Goal: Information Seeking & Learning: Learn about a topic

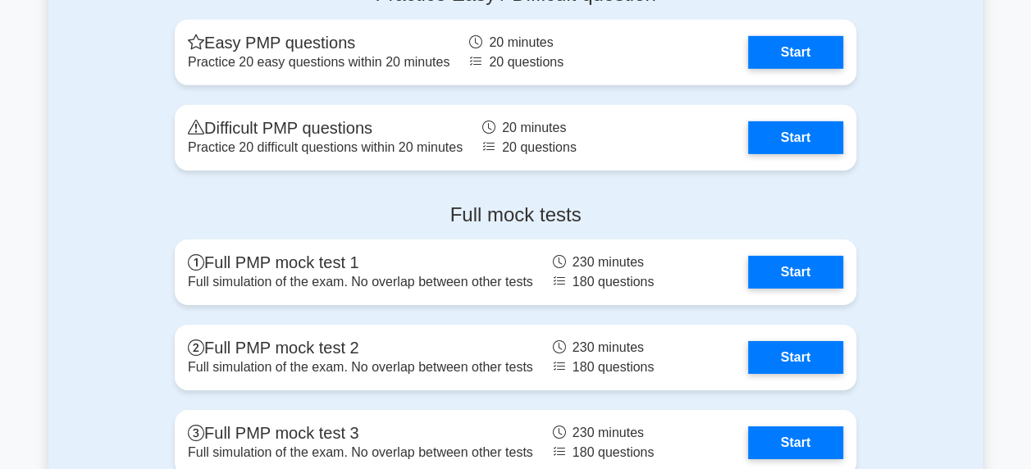
scroll to position [5698, 0]
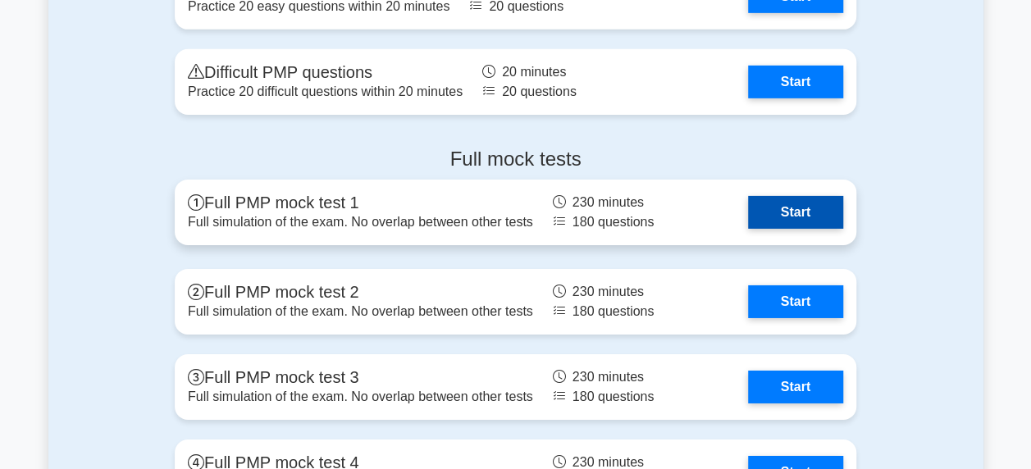
click at [819, 216] on link "Start" at bounding box center [795, 212] width 95 height 33
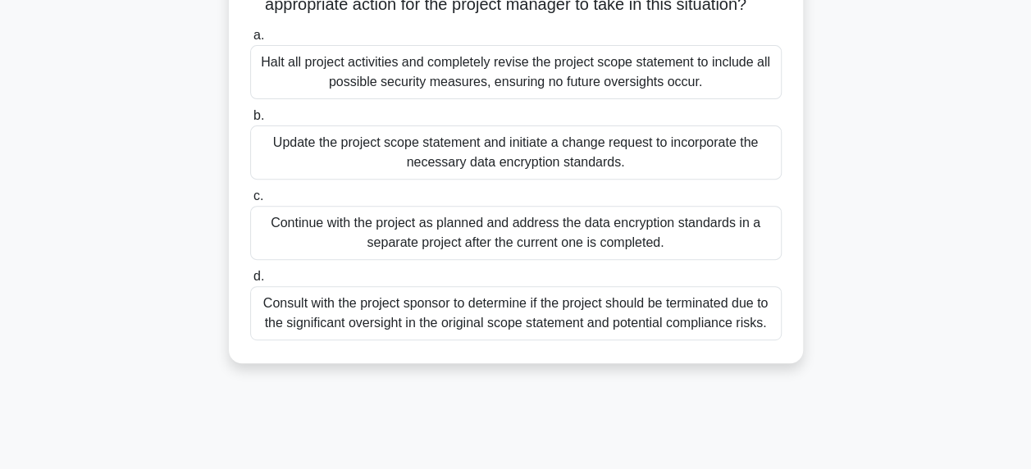
scroll to position [230, 0]
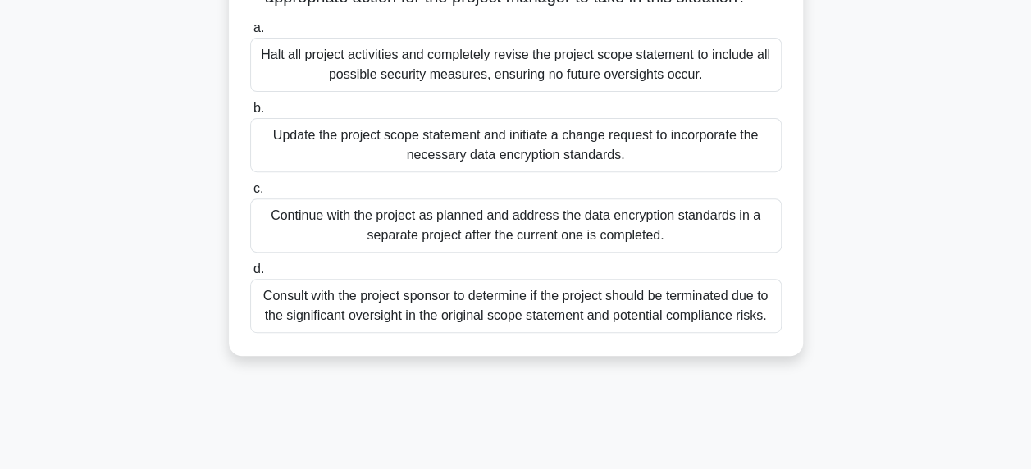
click at [609, 172] on div "Update the project scope statement and initiate a change request to incorporate…" at bounding box center [516, 145] width 532 height 54
click at [250, 114] on input "b. Update the project scope statement and initiate a change request to incorpor…" at bounding box center [250, 108] width 0 height 11
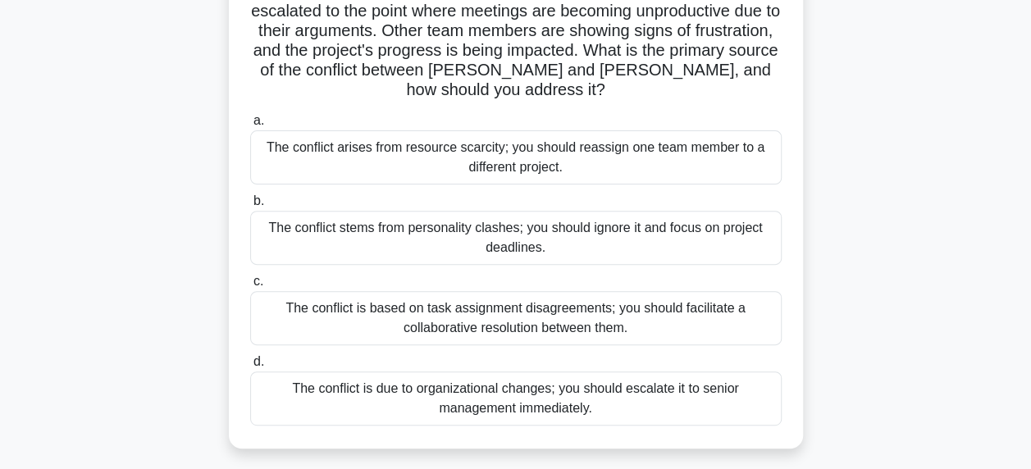
scroll to position [182, 0]
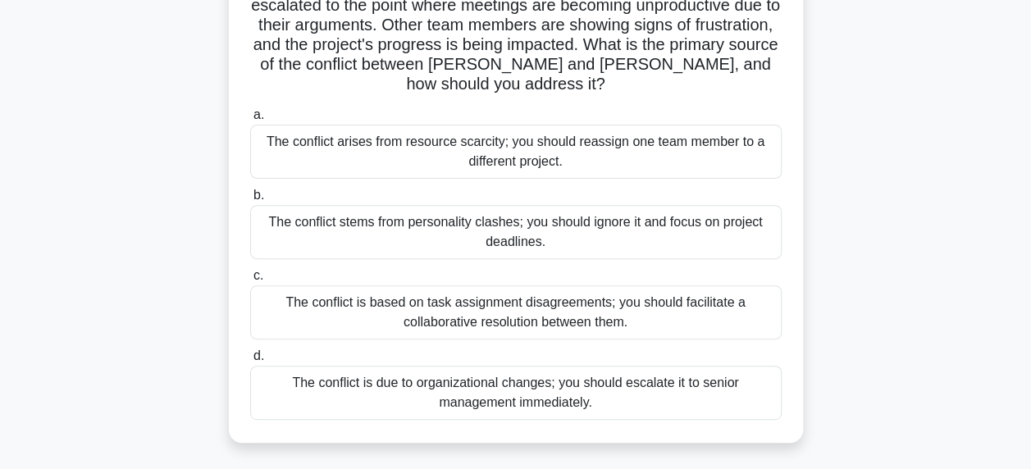
click at [691, 297] on div "The conflict is based on task assignment disagreements; you should facilitate a…" at bounding box center [516, 313] width 532 height 54
click at [250, 281] on input "c. The conflict is based on task assignment disagreements; you should facilitat…" at bounding box center [250, 276] width 0 height 11
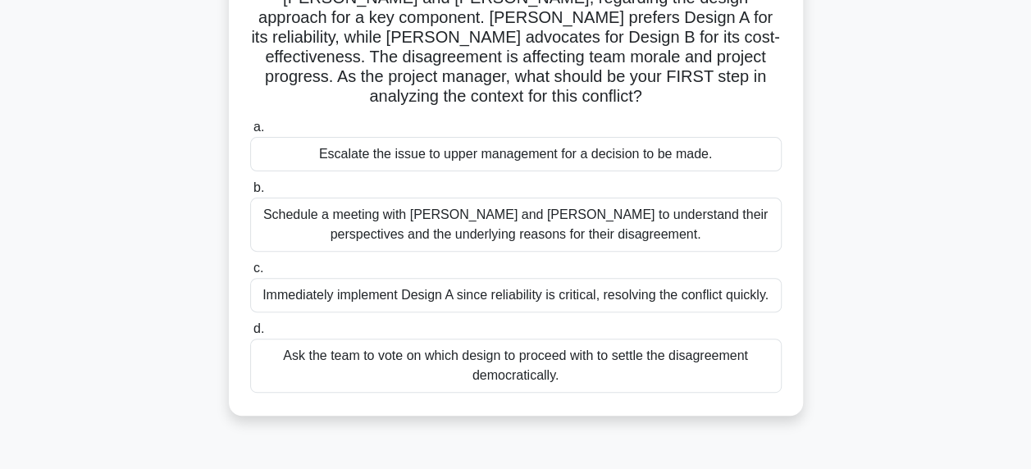
scroll to position [156, 0]
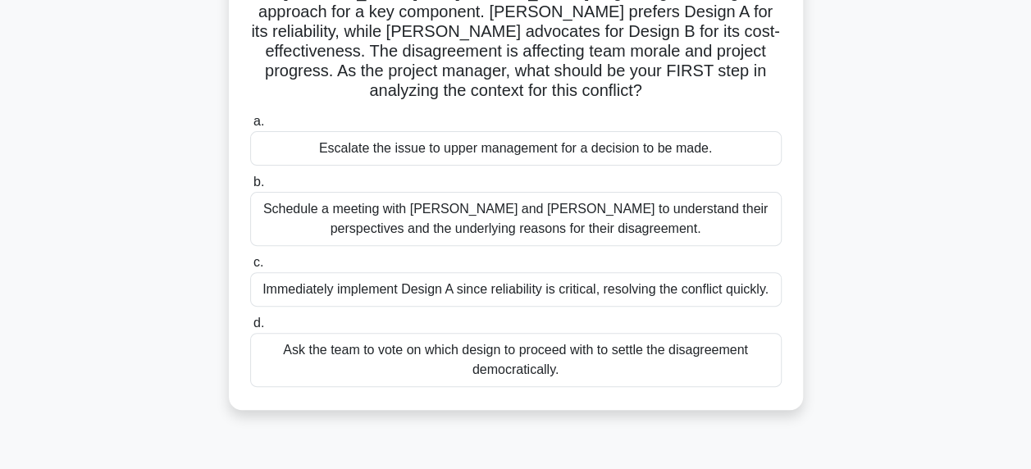
click at [635, 227] on div "Schedule a meeting with [PERSON_NAME] and [PERSON_NAME] to understand their per…" at bounding box center [516, 219] width 532 height 54
click at [250, 188] on input "b. Schedule a meeting with [PERSON_NAME] and [PERSON_NAME] to understand their …" at bounding box center [250, 182] width 0 height 11
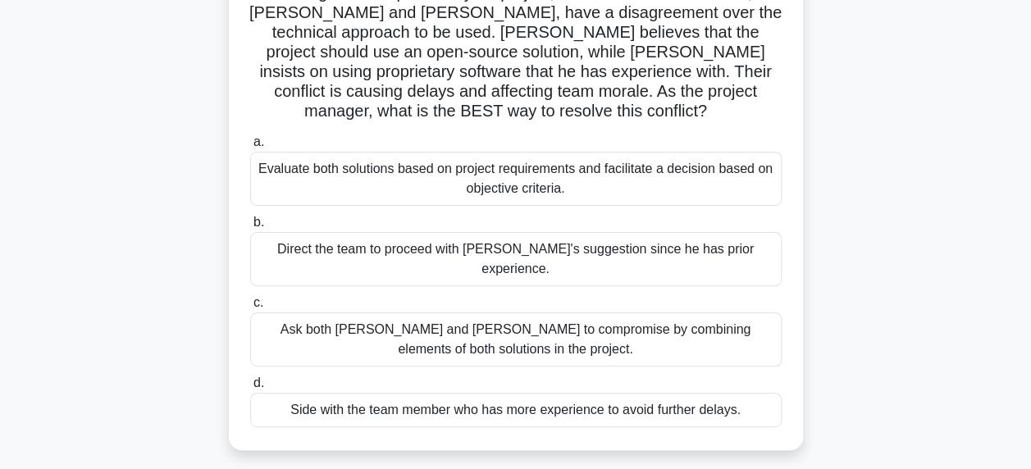
scroll to position [141, 0]
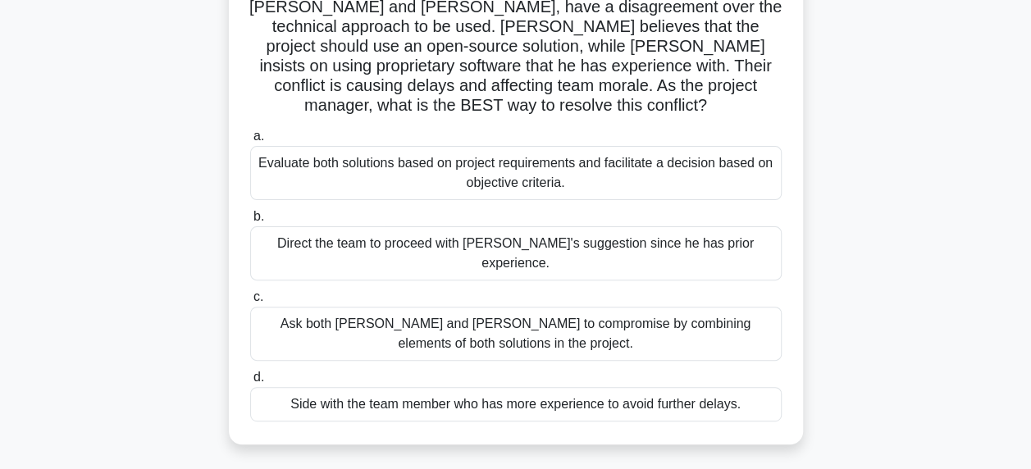
click at [553, 307] on div "Ask both [PERSON_NAME] and [PERSON_NAME] to compromise by combining elements of…" at bounding box center [516, 334] width 532 height 54
click at [250, 297] on input "c. Ask both [PERSON_NAME] and [PERSON_NAME] to compromise by combining elements…" at bounding box center [250, 297] width 0 height 11
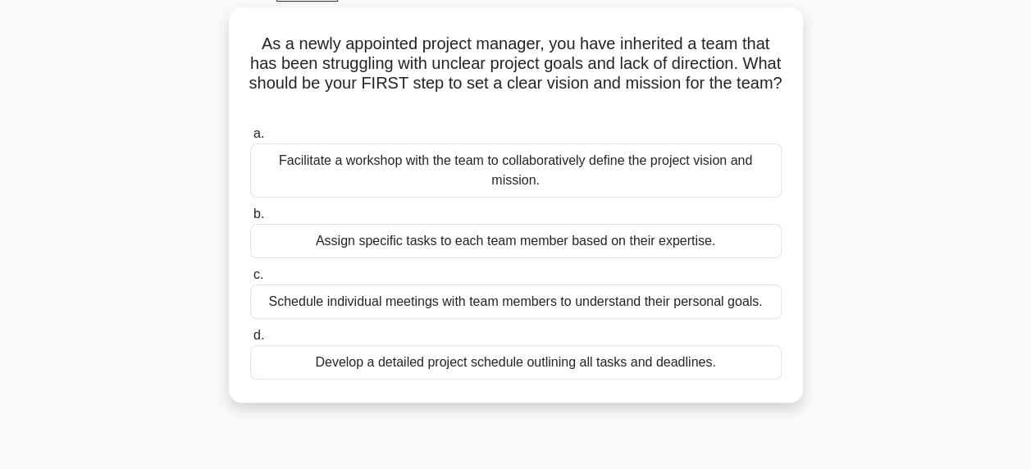
scroll to position [97, 0]
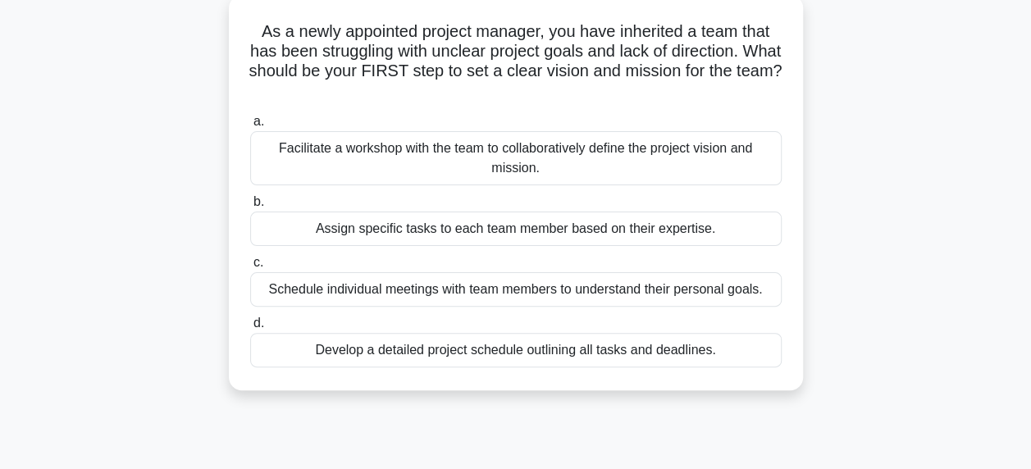
click at [534, 286] on div "Schedule individual meetings with team members to understand their personal goa…" at bounding box center [516, 289] width 532 height 34
click at [250, 268] on input "c. Schedule individual meetings with team members to understand their personal …" at bounding box center [250, 263] width 0 height 11
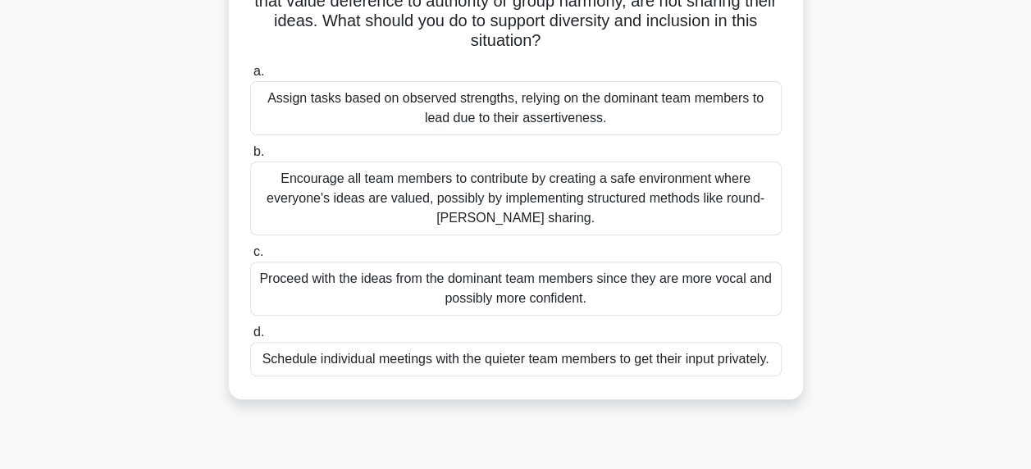
scroll to position [213, 0]
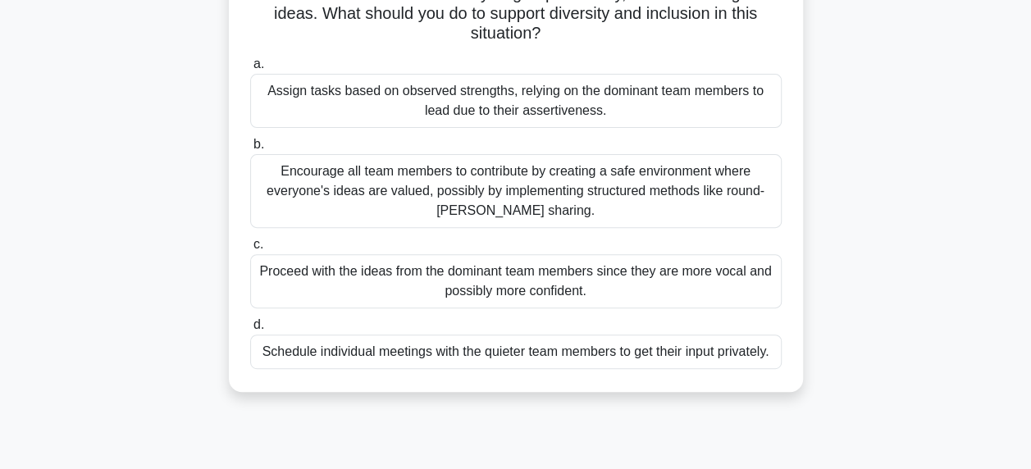
click at [670, 197] on div "Encourage all team members to contribute by creating a safe environment where e…" at bounding box center [516, 191] width 532 height 74
click at [250, 150] on input "b. Encourage all team members to contribute by creating a safe environment wher…" at bounding box center [250, 144] width 0 height 11
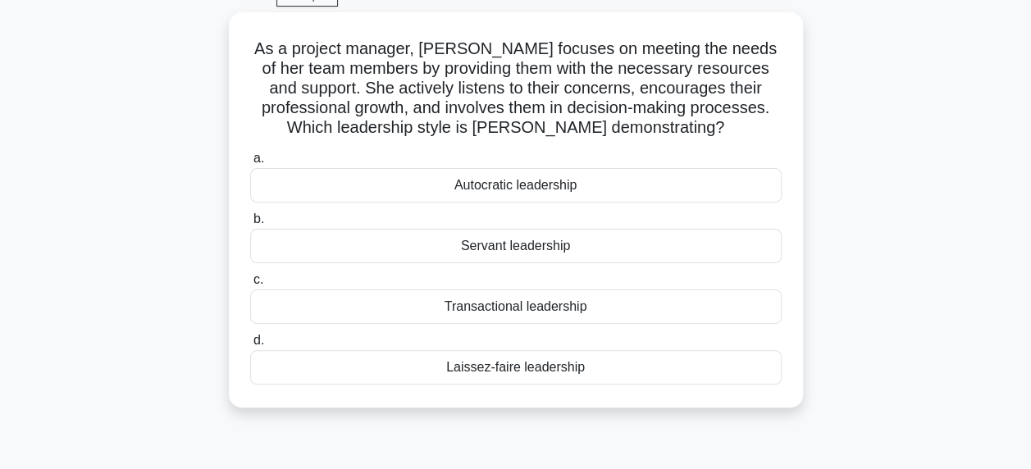
scroll to position [86, 0]
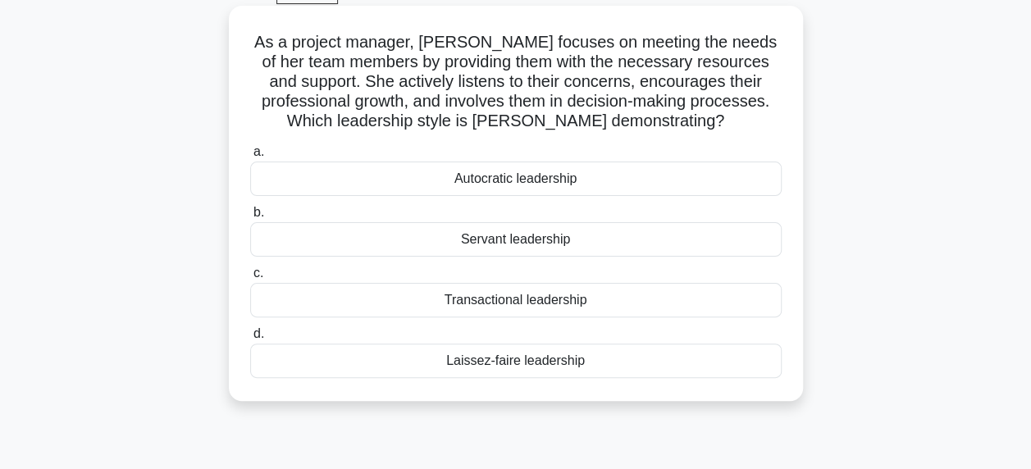
click at [546, 248] on div "Servant leadership" at bounding box center [516, 239] width 532 height 34
click at [250, 218] on input "b. Servant leadership" at bounding box center [250, 213] width 0 height 11
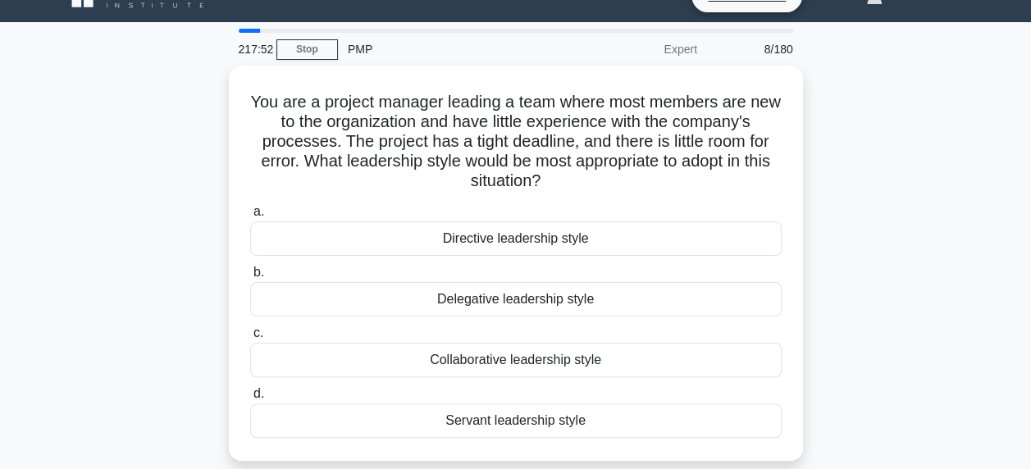
scroll to position [26, 0]
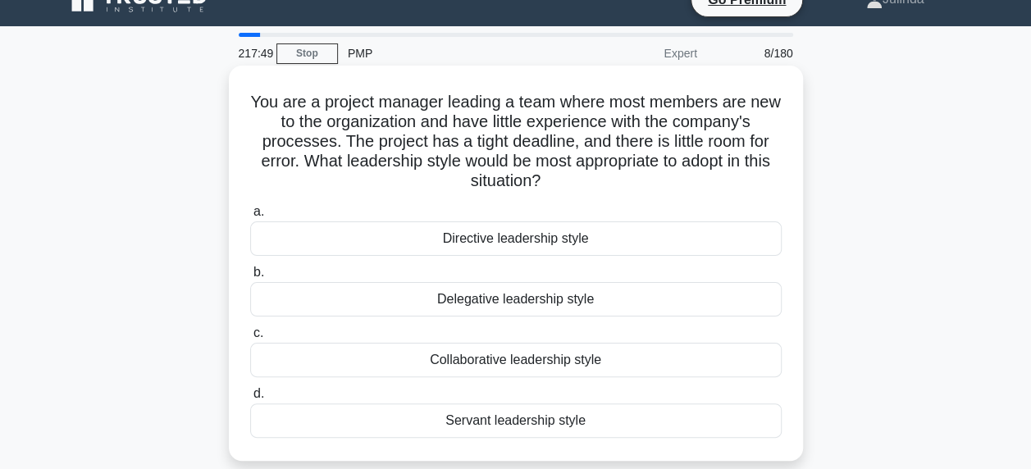
click at [587, 363] on div "Collaborative leadership style" at bounding box center [516, 360] width 532 height 34
click at [250, 339] on input "c. Collaborative leadership style" at bounding box center [250, 333] width 0 height 11
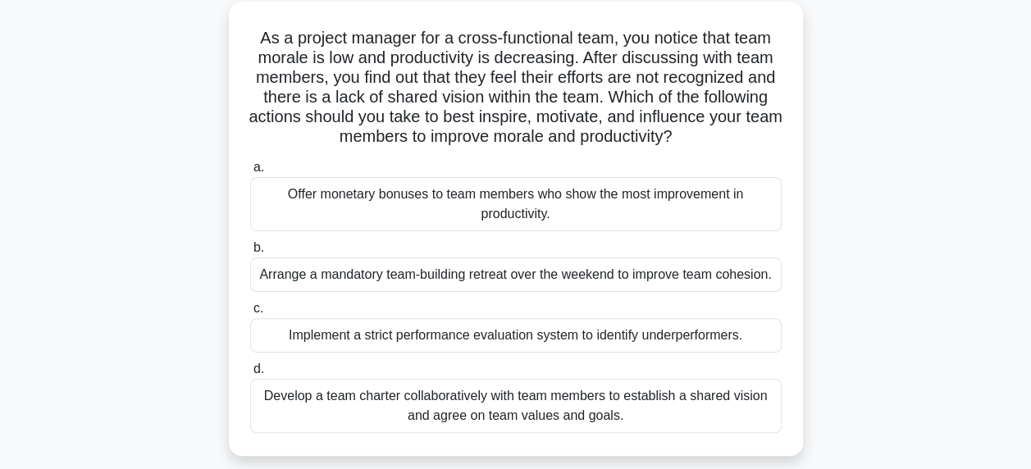
scroll to position [98, 0]
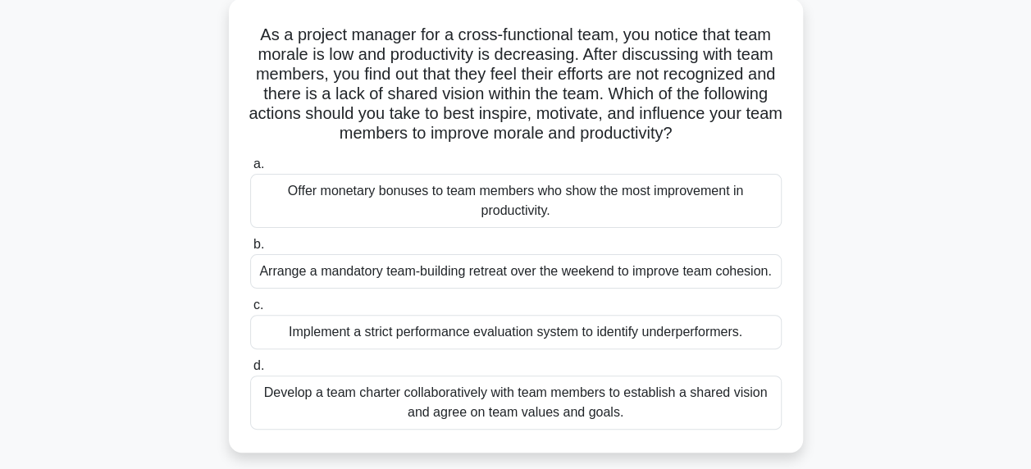
click at [927, 153] on div "As a project manager for a cross-functional team, you notice that team morale i…" at bounding box center [515, 235] width 935 height 474
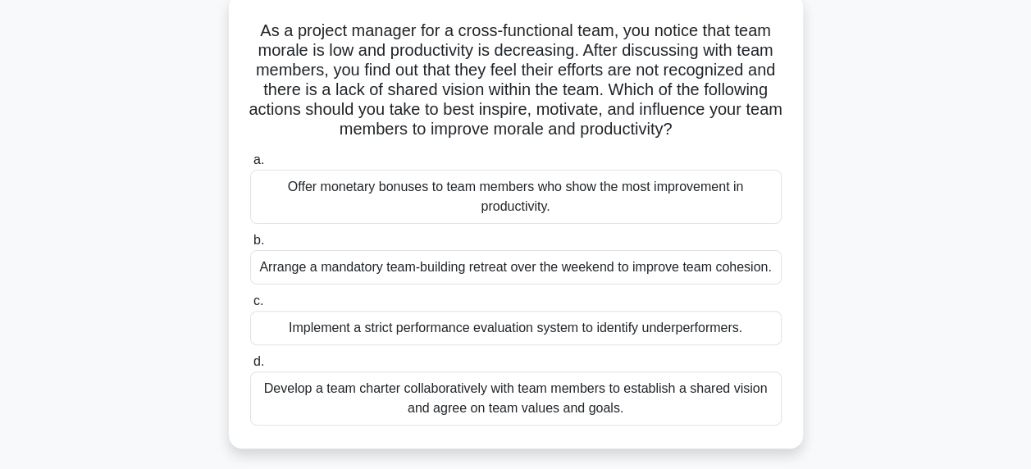
click at [499, 272] on div "Arrange a mandatory team-building retreat over the weekend to improve team cohe…" at bounding box center [516, 267] width 532 height 34
click at [250, 246] on input "b. Arrange a mandatory team-building retreat over the weekend to improve team c…" at bounding box center [250, 240] width 0 height 11
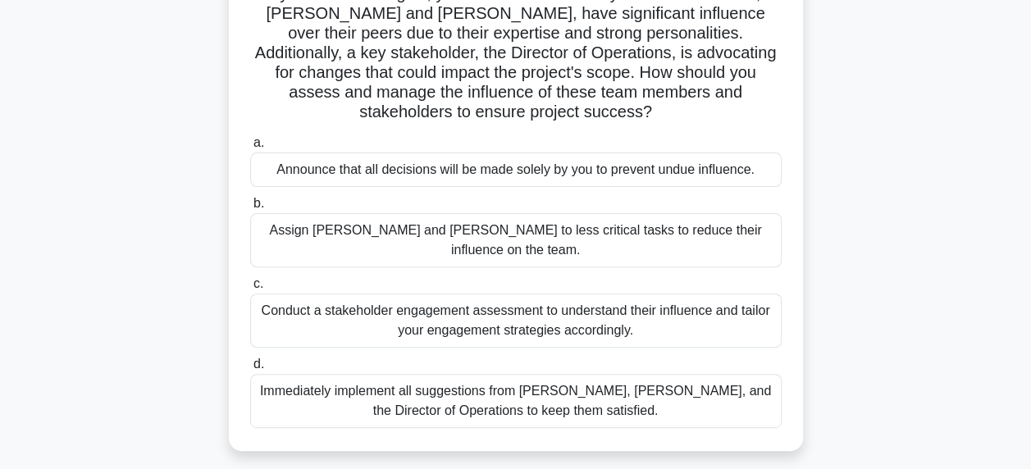
scroll to position [166, 0]
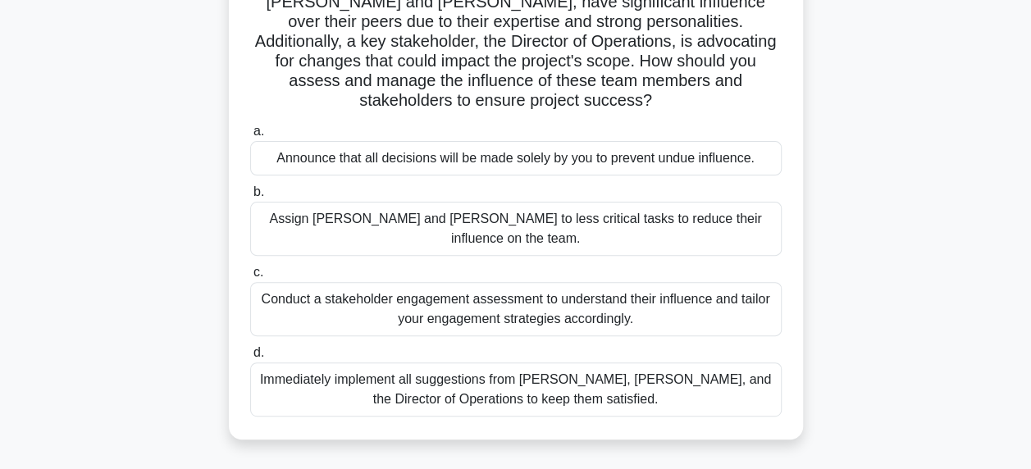
click at [615, 282] on div "Conduct a stakeholder engagement assessment to understand their influence and t…" at bounding box center [516, 309] width 532 height 54
click at [250, 272] on input "c. Conduct a stakeholder engagement assessment to understand their influence an…" at bounding box center [250, 272] width 0 height 11
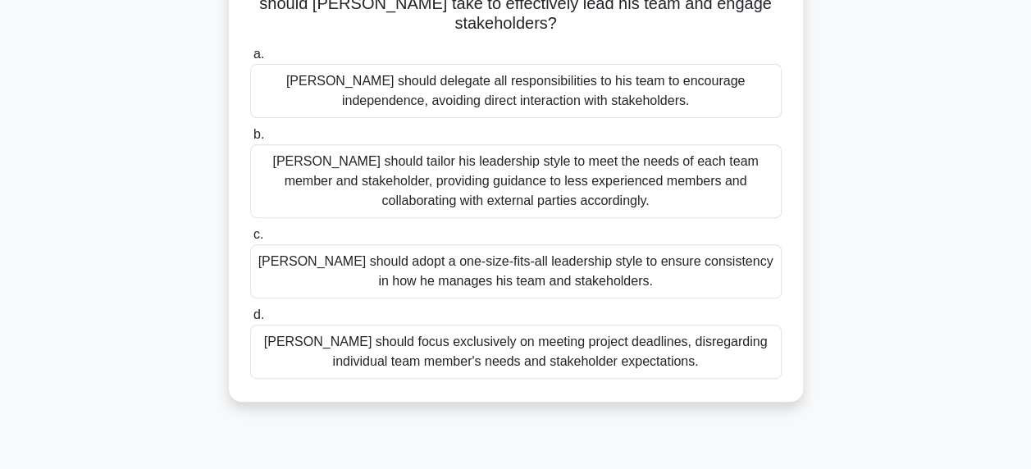
scroll to position [252, 0]
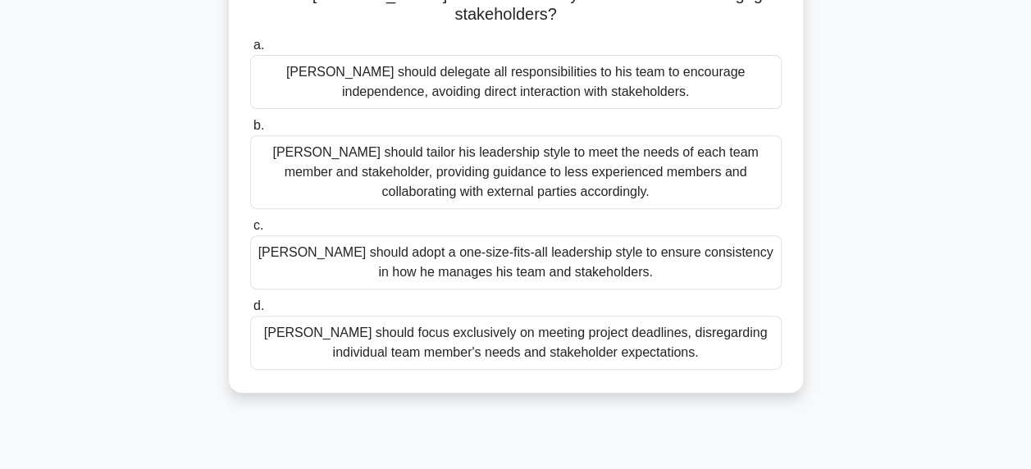
click at [668, 153] on div "[PERSON_NAME] should tailor his leadership style to meet the needs of each team…" at bounding box center [516, 172] width 532 height 74
click at [250, 131] on input "b. [PERSON_NAME] should tailor his leadership style to meet the needs of each t…" at bounding box center [250, 126] width 0 height 11
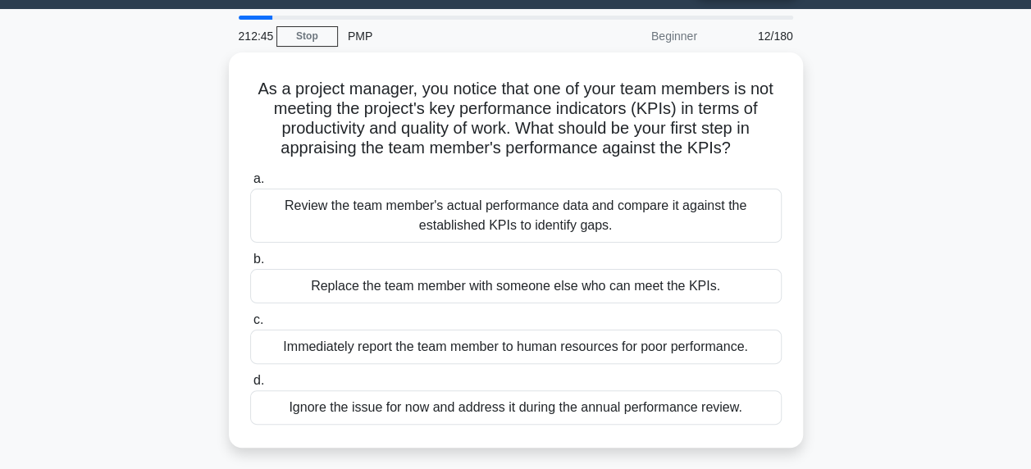
scroll to position [44, 0]
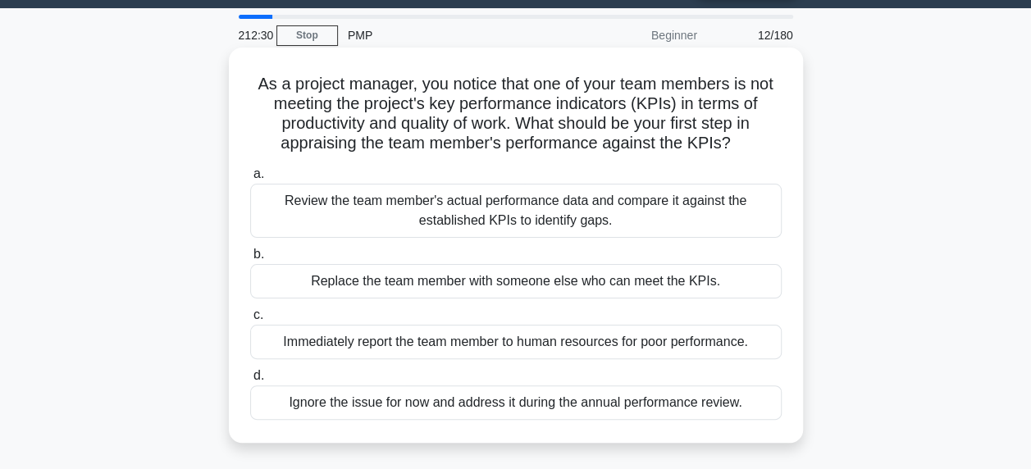
click at [711, 210] on div "Review the team member's actual performance data and compare it against the est…" at bounding box center [516, 211] width 532 height 54
click at [250, 180] on input "a. Review the team member's actual performance data and compare it against the …" at bounding box center [250, 174] width 0 height 11
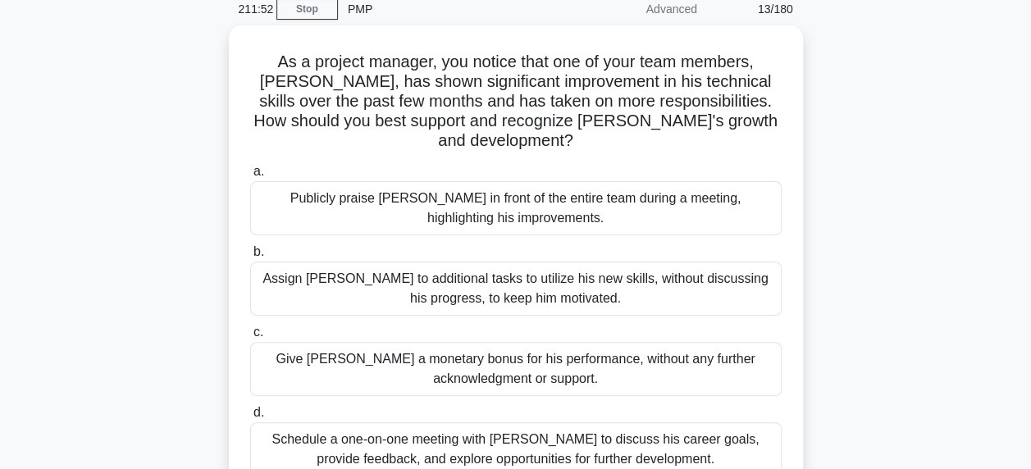
scroll to position [80, 0]
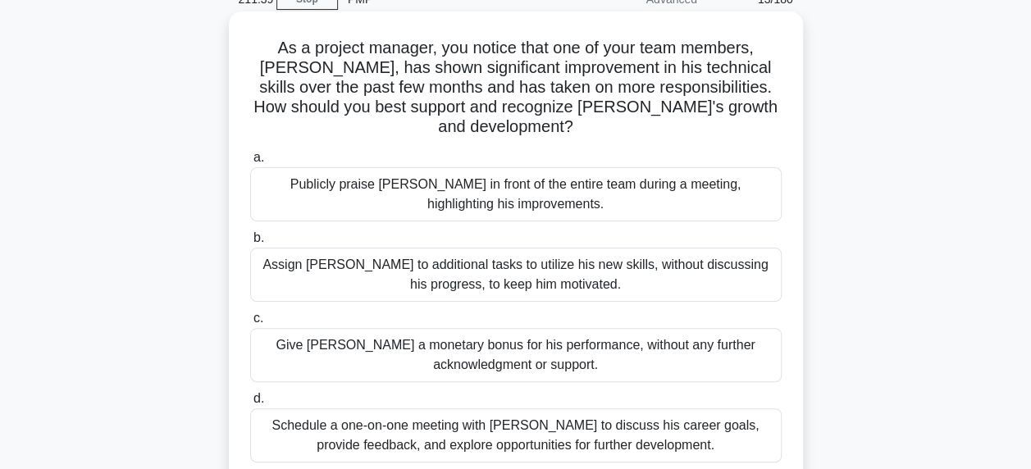
click at [737, 174] on div "Publicly praise [PERSON_NAME] in front of the entire team during a meeting, hig…" at bounding box center [516, 194] width 532 height 54
click at [250, 163] on input "a. Publicly praise [PERSON_NAME] in front of the entire team during a meeting, …" at bounding box center [250, 158] width 0 height 11
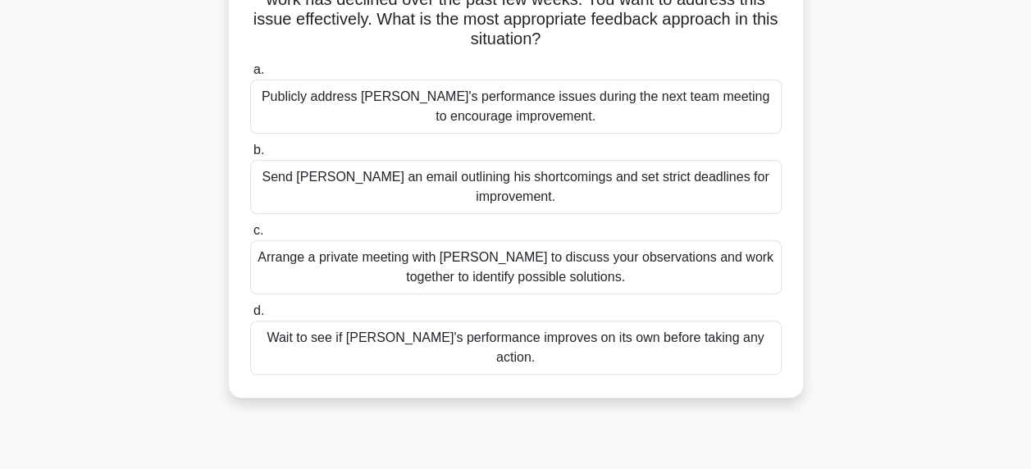
scroll to position [173, 0]
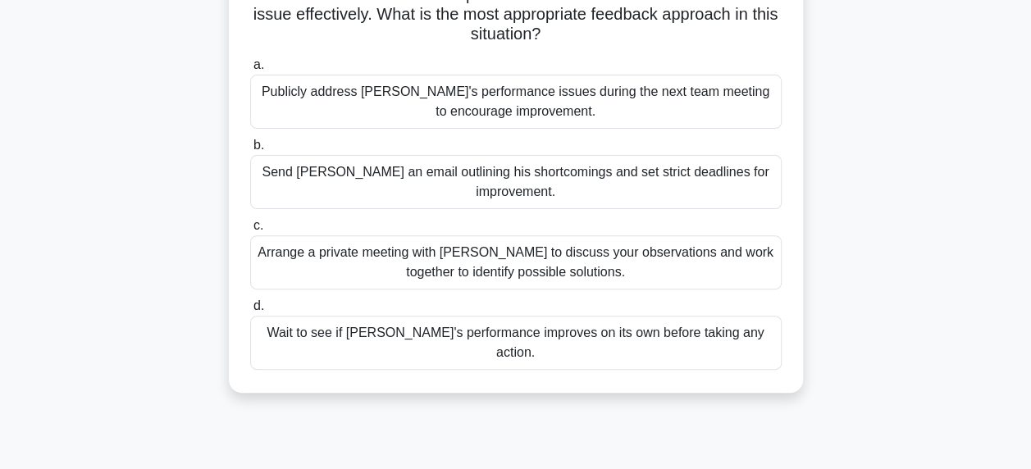
click at [587, 249] on div "Arrange a private meeting with [PERSON_NAME] to discuss your observations and w…" at bounding box center [516, 262] width 532 height 54
click at [250, 231] on input "c. Arrange a private meeting with [PERSON_NAME] to discuss your observations an…" at bounding box center [250, 226] width 0 height 11
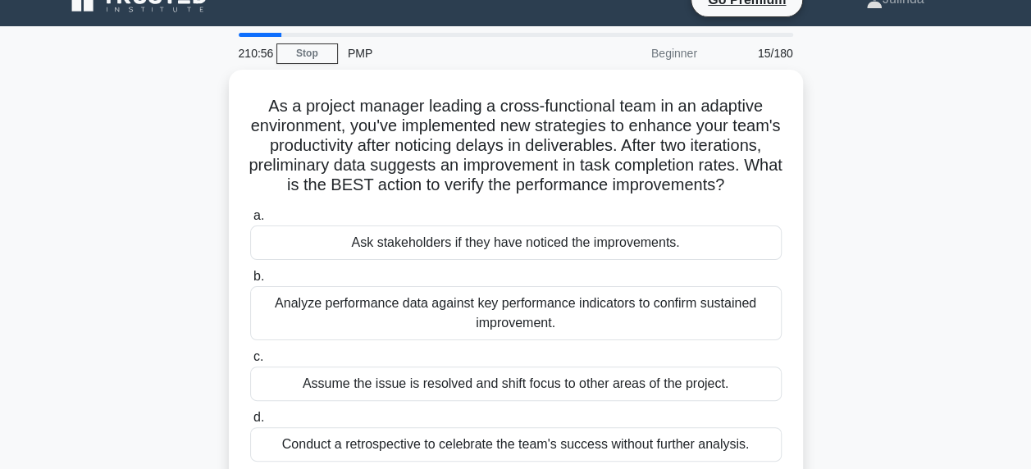
scroll to position [0, 0]
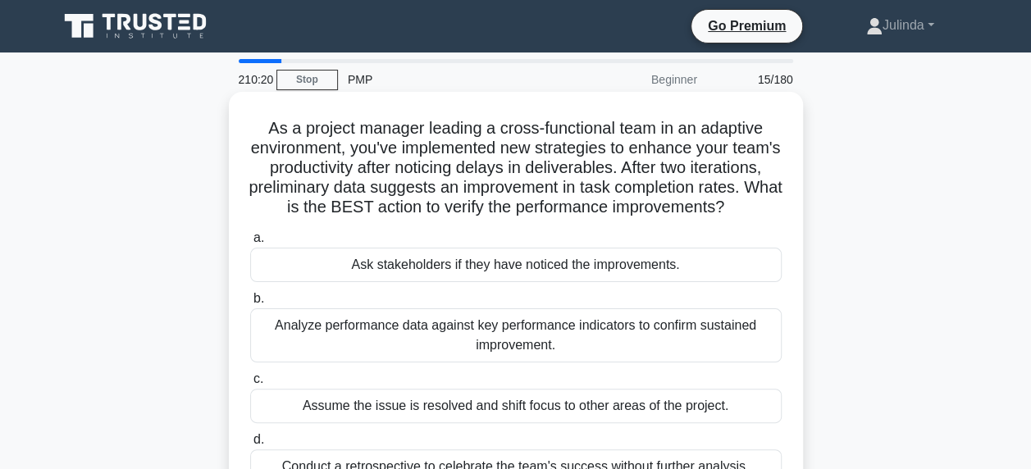
click at [640, 361] on div "Analyze performance data against key performance indicators to confirm sustaine…" at bounding box center [516, 336] width 532 height 54
click at [250, 304] on input "b. Analyze performance data against key performance indicators to confirm susta…" at bounding box center [250, 299] width 0 height 11
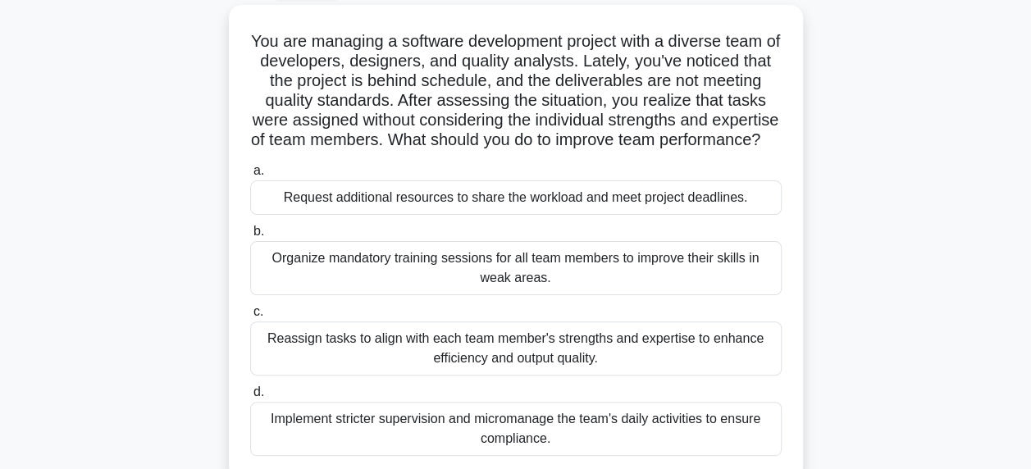
scroll to position [100, 0]
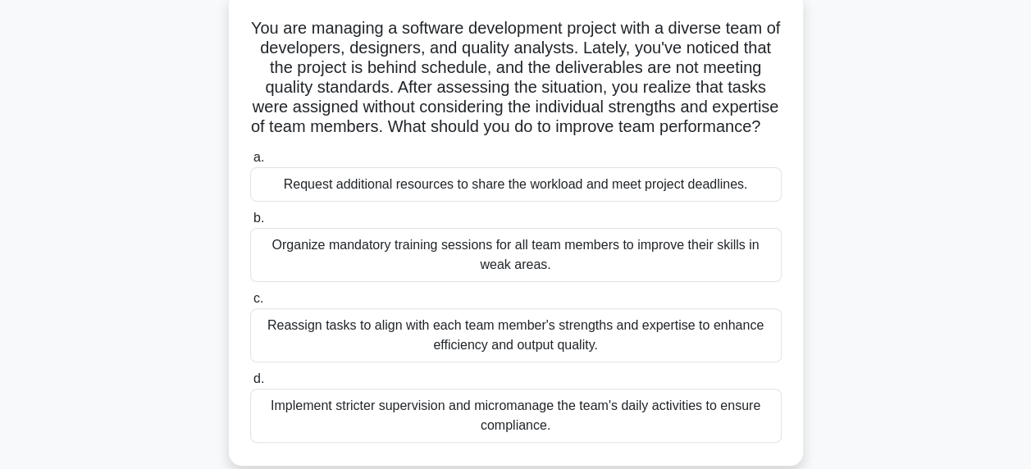
click at [560, 363] on div "Reassign tasks to align with each team member's strengths and expertise to enha…" at bounding box center [516, 336] width 532 height 54
click at [250, 304] on input "c. Reassign tasks to align with each team member's strengths and expertise to e…" at bounding box center [250, 299] width 0 height 11
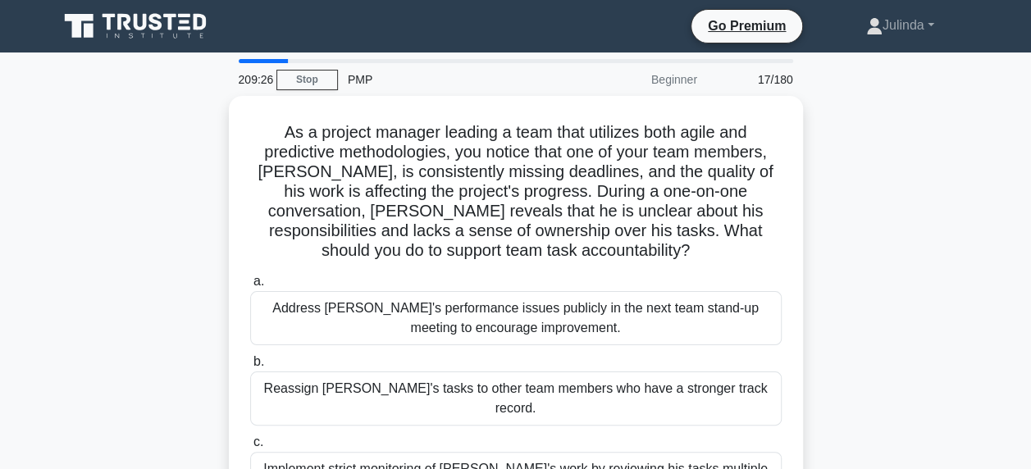
scroll to position [0, 0]
click at [321, 85] on link "Stop" at bounding box center [308, 80] width 62 height 21
